Goal: Task Accomplishment & Management: Manage account settings

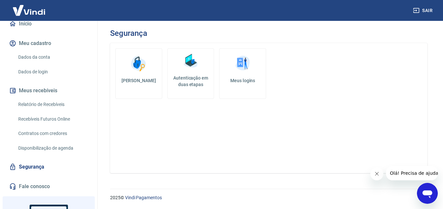
scroll to position [136, 0]
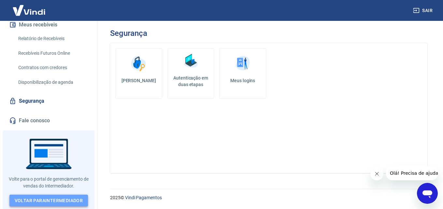
click at [33, 201] on link "Voltar para Intermediador" at bounding box center [48, 201] width 79 height 12
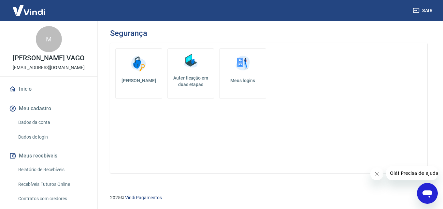
click at [34, 129] on link "Dados da conta" at bounding box center [53, 122] width 74 height 13
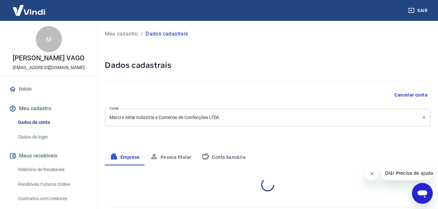
select select "ES"
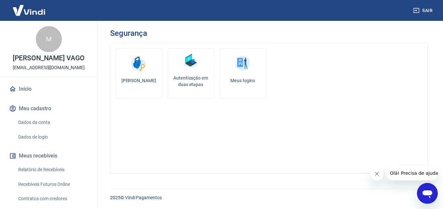
drag, startPoint x: 378, startPoint y: 174, endPoint x: 374, endPoint y: 170, distance: 5.8
click at [378, 172] on icon "Fechar mensagem da empresa" at bounding box center [376, 173] width 5 height 5
click at [46, 37] on div "M" at bounding box center [49, 39] width 26 height 26
click at [24, 94] on link "Início" at bounding box center [49, 89] width 82 height 14
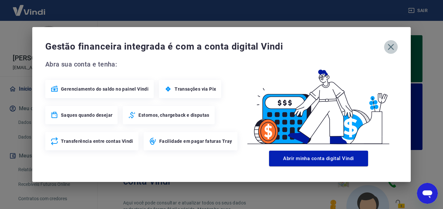
click at [386, 47] on button "button" at bounding box center [391, 47] width 14 height 14
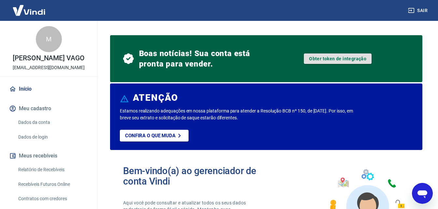
click at [339, 57] on link "Obter token de integração" at bounding box center [338, 58] width 68 height 10
